Goal: Task Accomplishment & Management: Manage account settings

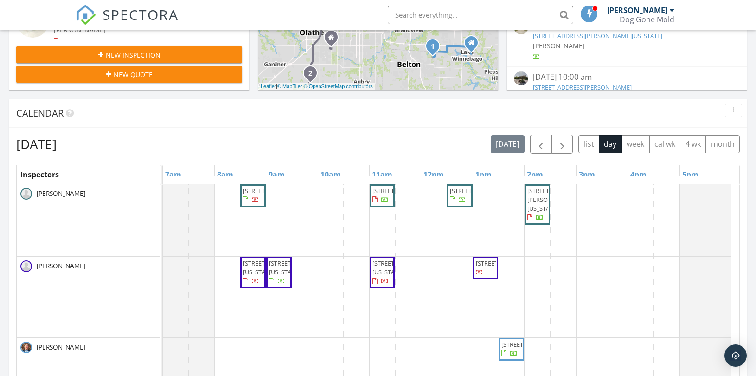
scroll to position [861, 773]
click at [562, 142] on span "button" at bounding box center [562, 144] width 11 height 11
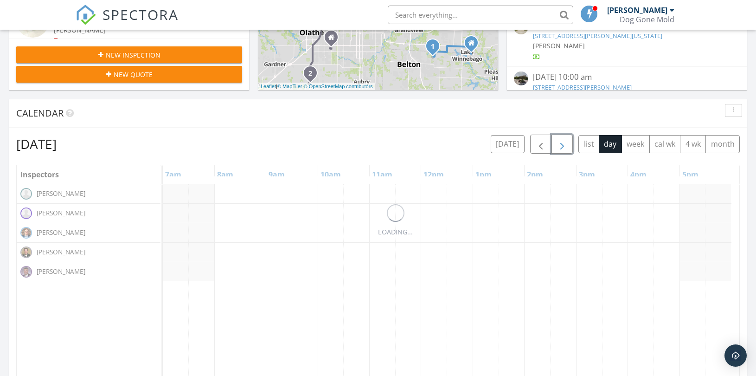
click at [562, 142] on span "button" at bounding box center [562, 144] width 11 height 11
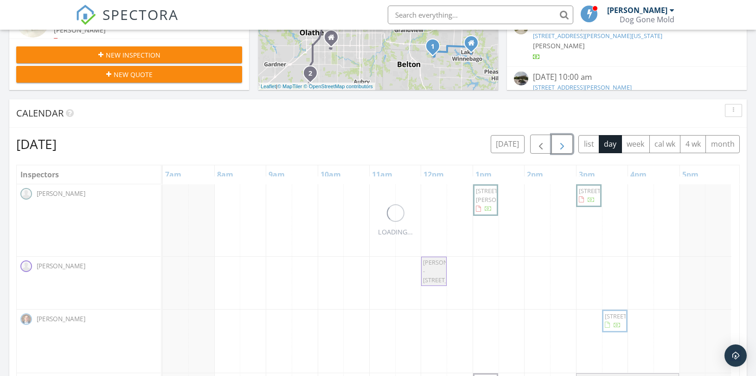
click at [562, 142] on span "button" at bounding box center [562, 144] width 11 height 11
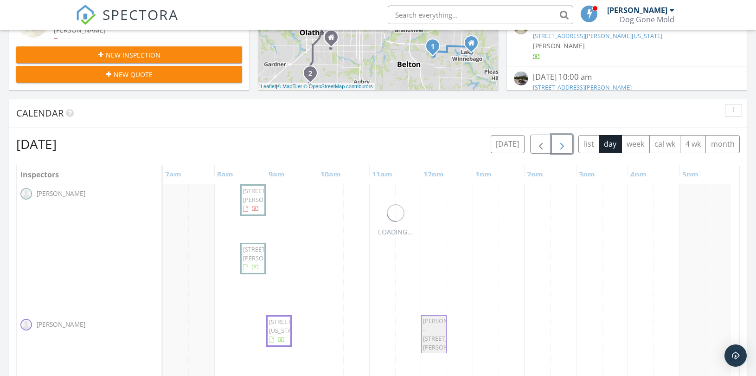
click at [562, 142] on span "button" at bounding box center [562, 144] width 11 height 11
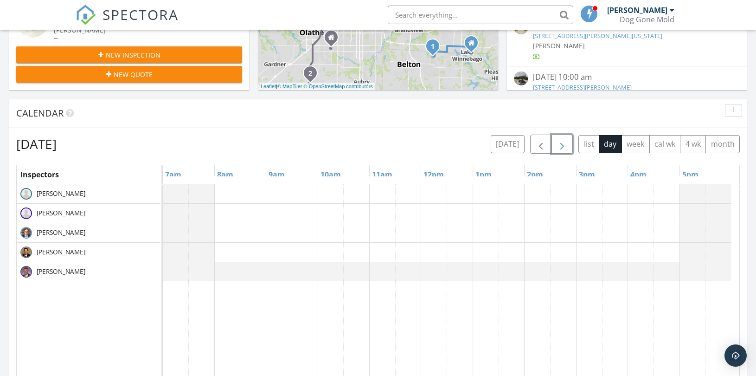
click at [562, 142] on span "button" at bounding box center [562, 144] width 11 height 11
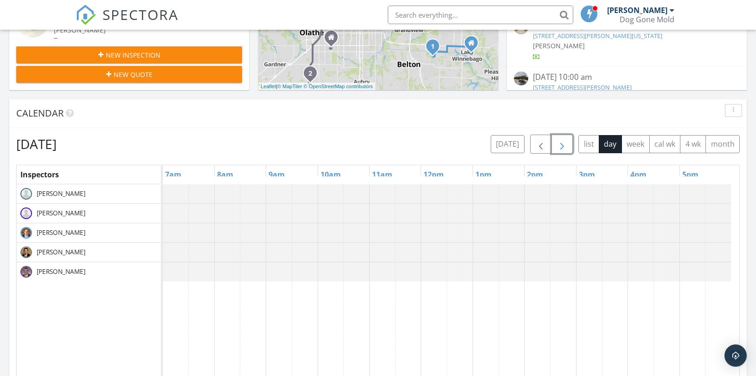
click at [562, 142] on span "button" at bounding box center [562, 144] width 11 height 11
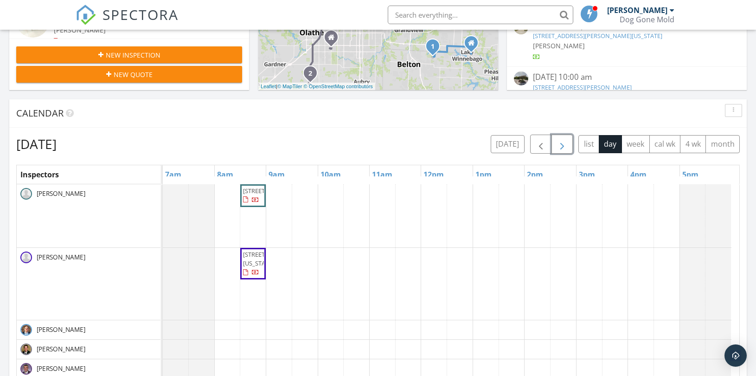
click at [562, 142] on span "button" at bounding box center [562, 144] width 11 height 11
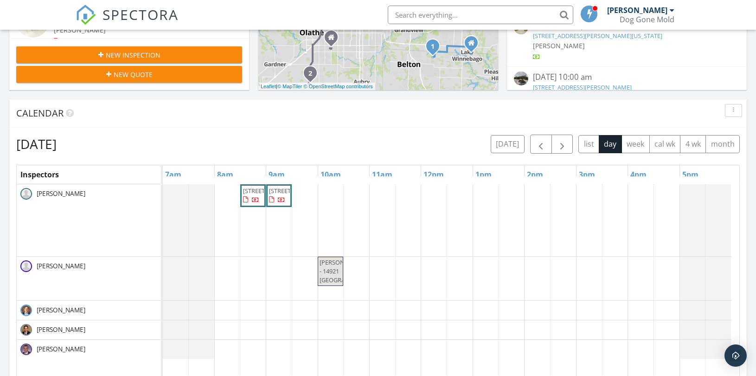
click at [442, 136] on div "[DATE] [DATE] list day week cal wk 4 wk month" at bounding box center [378, 144] width 724 height 19
click at [563, 144] on span "button" at bounding box center [562, 144] width 11 height 11
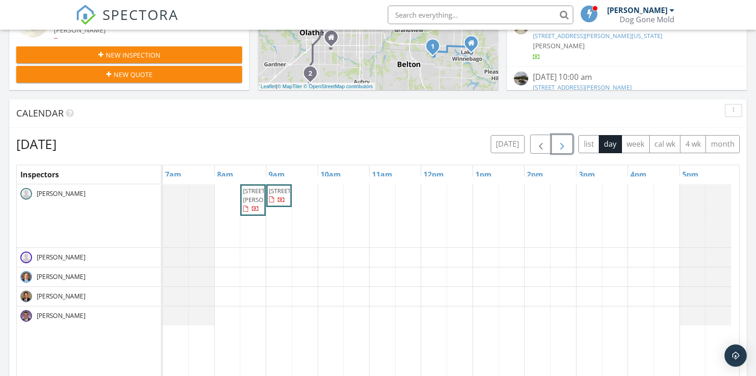
click at [562, 142] on span "button" at bounding box center [562, 144] width 11 height 11
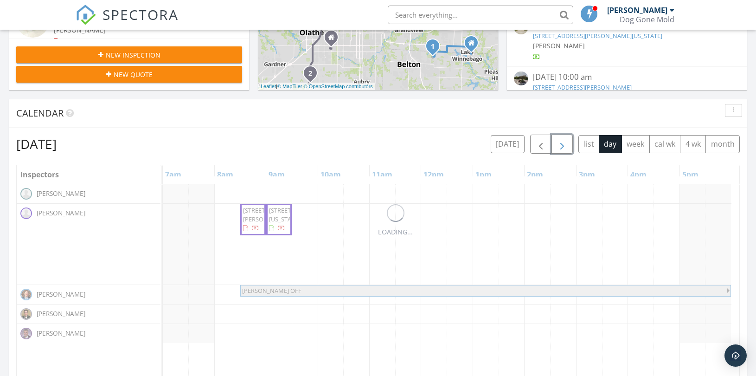
click at [562, 142] on span "button" at bounding box center [562, 144] width 11 height 11
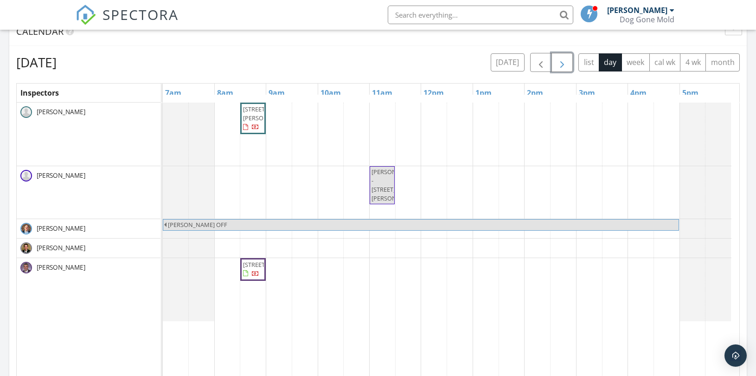
scroll to position [361, 0]
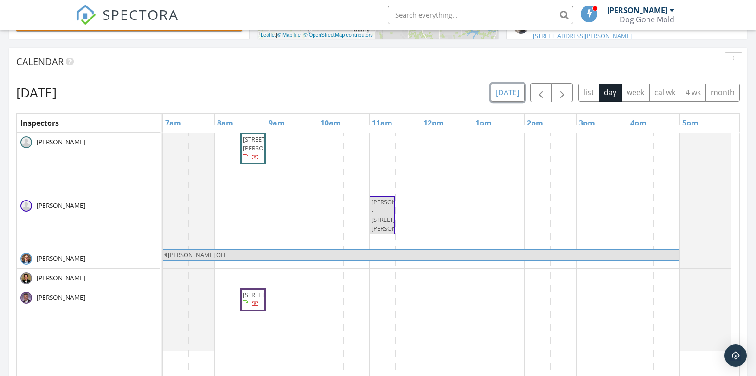
click at [506, 94] on button "[DATE]" at bounding box center [508, 93] width 34 height 18
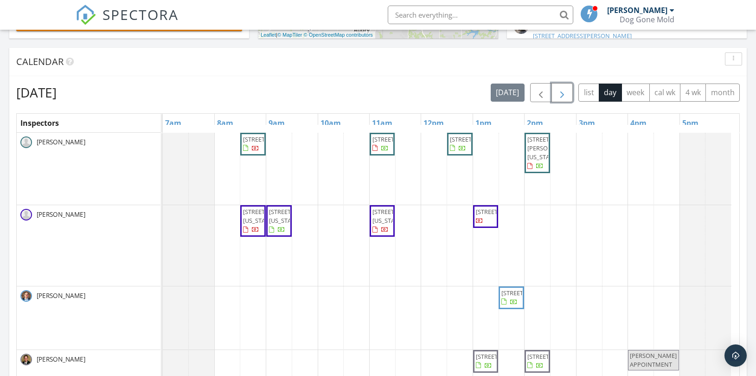
click at [559, 95] on span "button" at bounding box center [562, 92] width 11 height 11
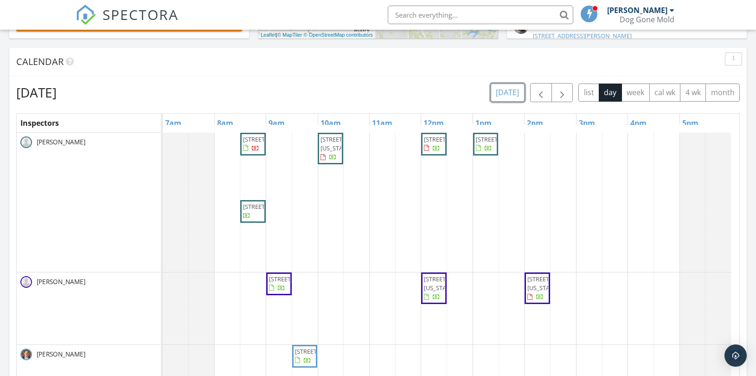
click at [512, 95] on button "[DATE]" at bounding box center [508, 93] width 34 height 18
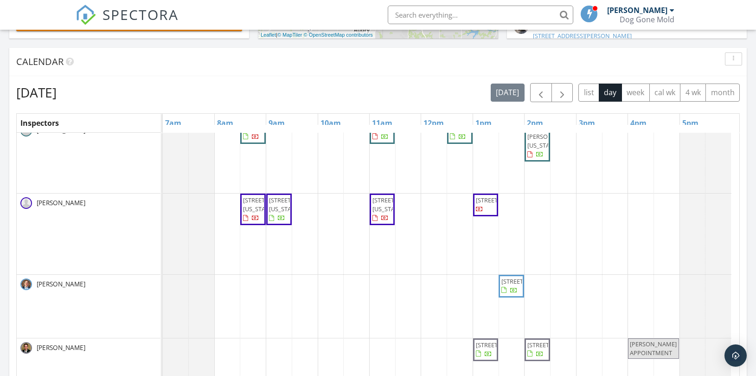
scroll to position [20, 0]
click at [434, 347] on div "[STREET_ADDRESS] [STREET_ADDRESS] [STREET_ADDRESS] [STREET_ADDRESS][PERSON_NAME…" at bounding box center [451, 306] width 577 height 370
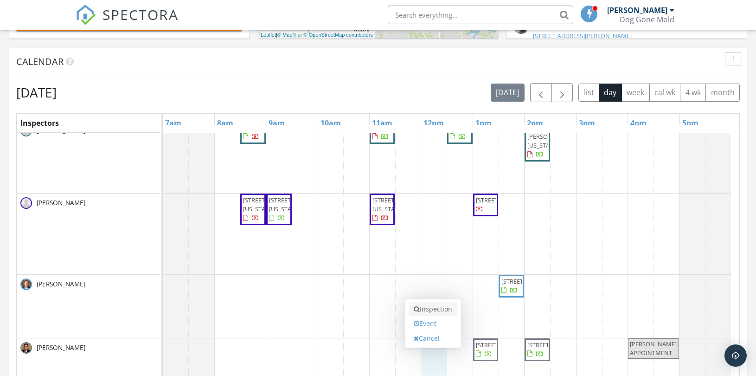
click at [430, 310] on link "Inspection" at bounding box center [433, 309] width 48 height 15
